Goal: Find specific page/section: Find specific page/section

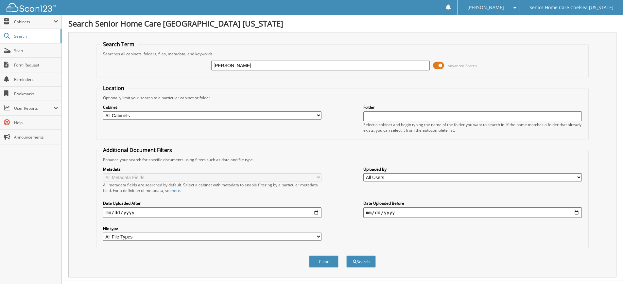
type input "doris"
click at [346, 255] on button "Search" at bounding box center [360, 261] width 29 height 12
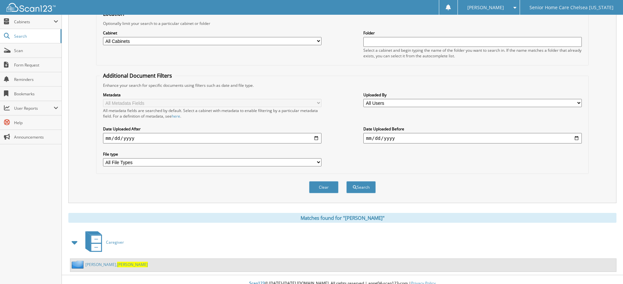
scroll to position [82, 0]
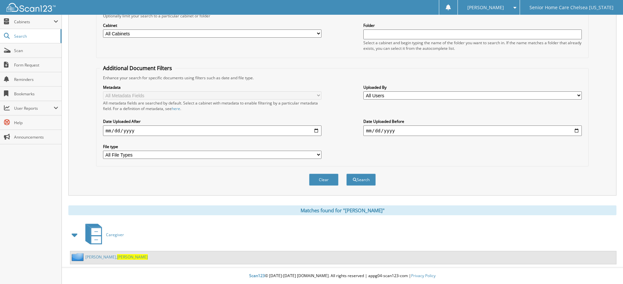
click at [93, 256] on link "ordonez, Doris" at bounding box center [116, 257] width 62 height 6
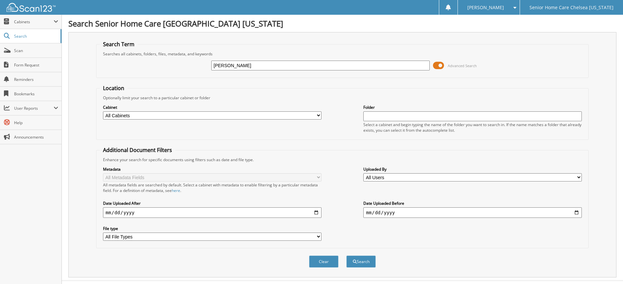
type input "[PERSON_NAME]"
click at [346, 255] on button "Search" at bounding box center [360, 261] width 29 height 12
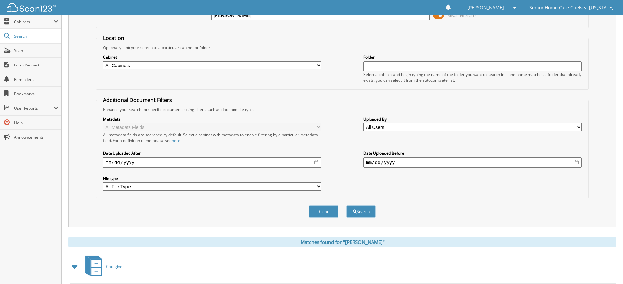
scroll to position [124, 0]
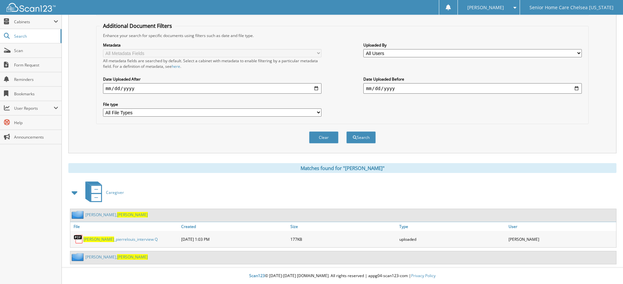
click at [93, 213] on link "Andre, Evelyne" at bounding box center [116, 215] width 62 height 6
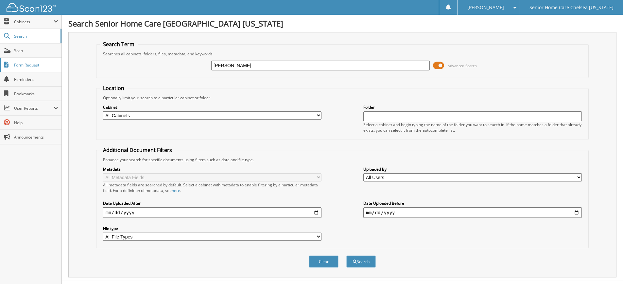
type input "RAYMONDE"
click at [346, 255] on button "Search" at bounding box center [360, 261] width 29 height 12
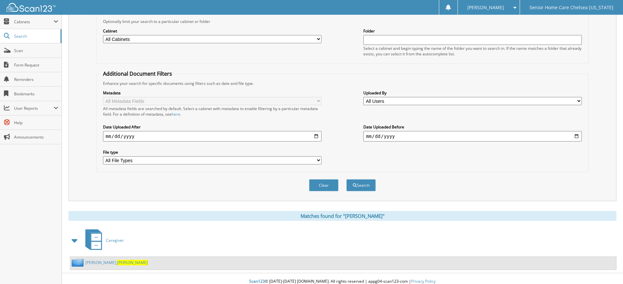
scroll to position [82, 0]
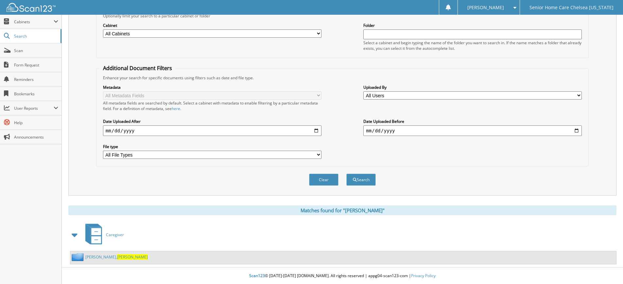
click at [117, 258] on span "Raymonde" at bounding box center [132, 257] width 31 height 6
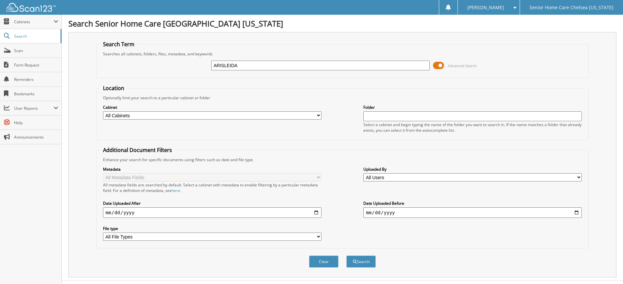
type input "ARISLEIDA"
click at [346, 255] on button "Search" at bounding box center [360, 261] width 29 height 12
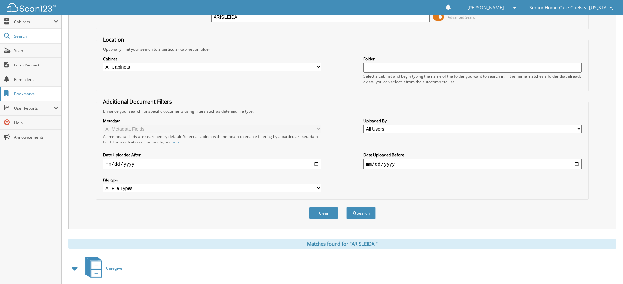
scroll to position [82, 0]
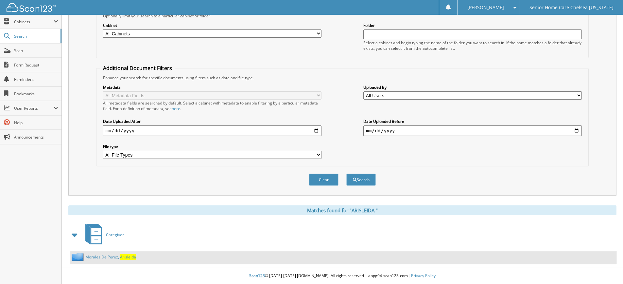
click at [107, 256] on link "M o r a l e s D e P e r e z , A r i s l e i d a" at bounding box center [110, 257] width 51 height 6
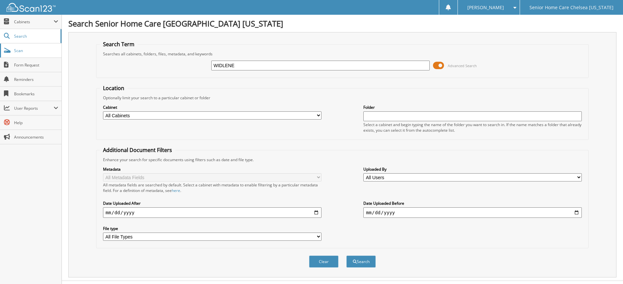
type input "WIDLENE"
click at [346, 255] on button "Search" at bounding box center [360, 261] width 29 height 12
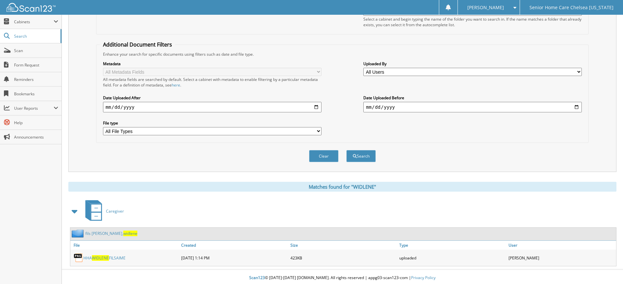
scroll to position [108, 0]
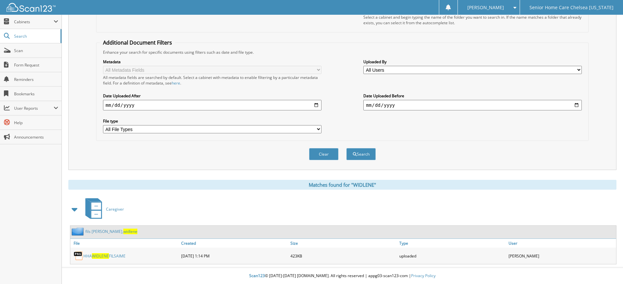
click at [123, 230] on span "widlene" at bounding box center [130, 231] width 14 height 6
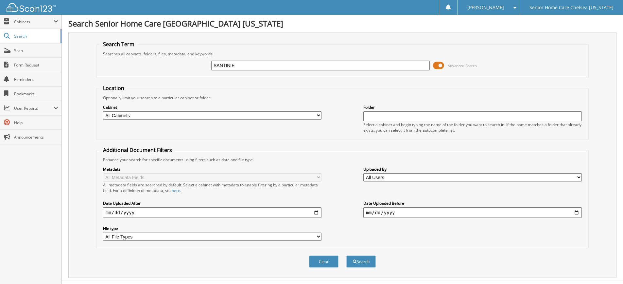
type input "SANTINIE"
click at [346, 255] on button "Search" at bounding box center [360, 261] width 29 height 12
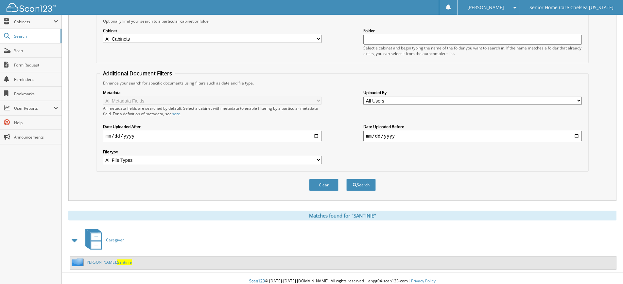
scroll to position [82, 0]
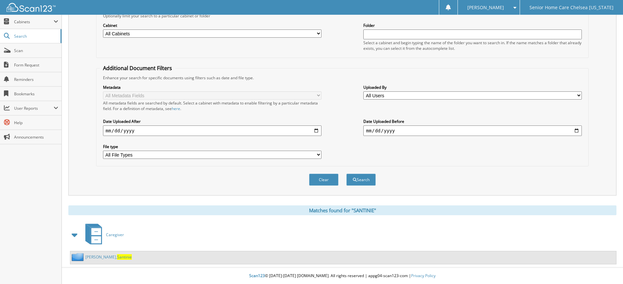
click at [90, 257] on link "Tilus, Santinie" at bounding box center [108, 257] width 46 height 6
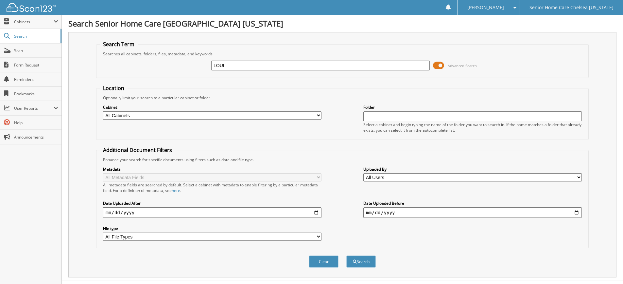
type input "louifaite"
click at [346, 255] on button "Search" at bounding box center [360, 261] width 29 height 12
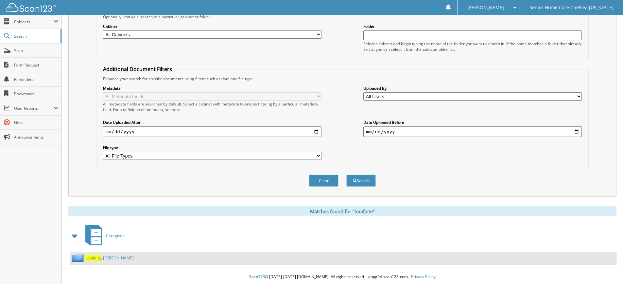
scroll to position [82, 0]
click at [102, 258] on link "Louifaite , Marie" at bounding box center [109, 257] width 48 height 6
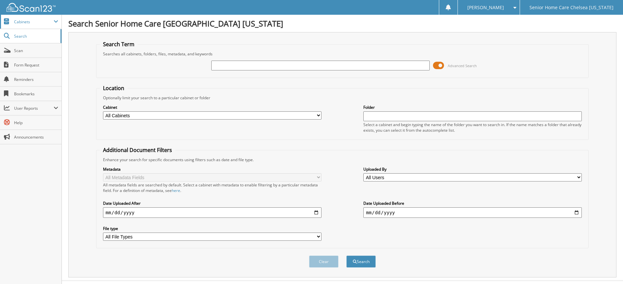
click at [23, 21] on span "Cabinets" at bounding box center [34, 22] width 40 height 6
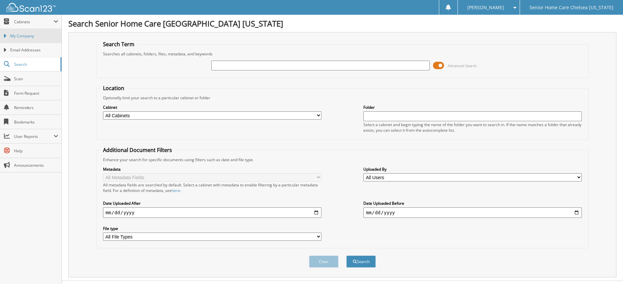
click at [27, 39] on span "My Company" at bounding box center [34, 36] width 48 height 6
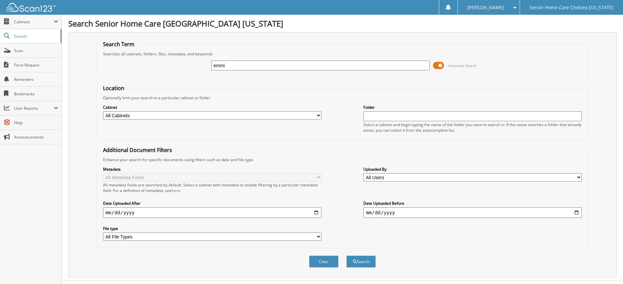
type input "emmi"
click at [346, 255] on button "Search" at bounding box center [360, 261] width 29 height 12
click at [251, 62] on input "emmi" at bounding box center [320, 66] width 219 height 10
type input "e"
click at [29, 33] on link "Search" at bounding box center [31, 36] width 62 height 14
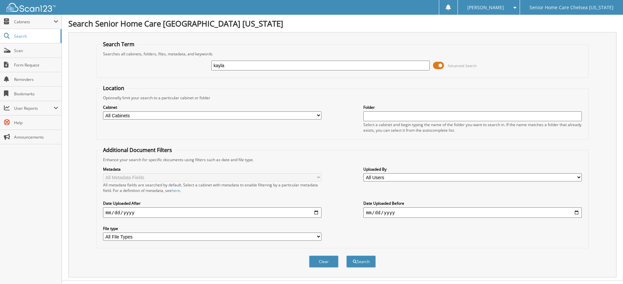
type input "kayla"
click at [346, 255] on button "Search" at bounding box center [360, 261] width 29 height 12
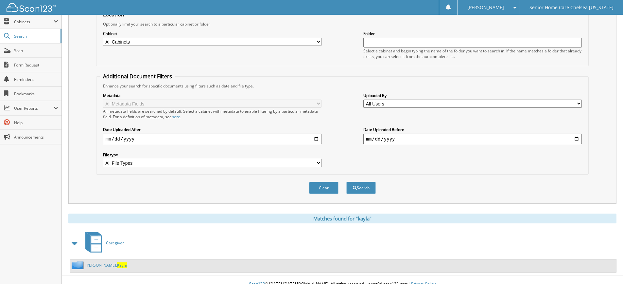
scroll to position [82, 0]
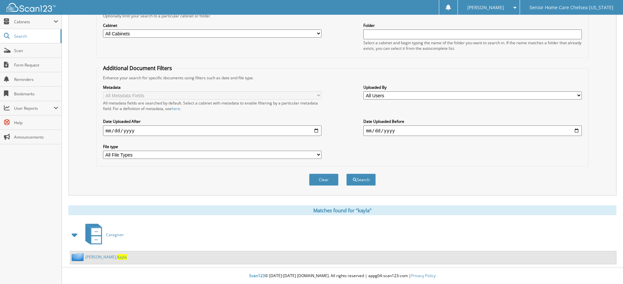
click at [117, 254] on span "Kayla" at bounding box center [122, 257] width 10 height 6
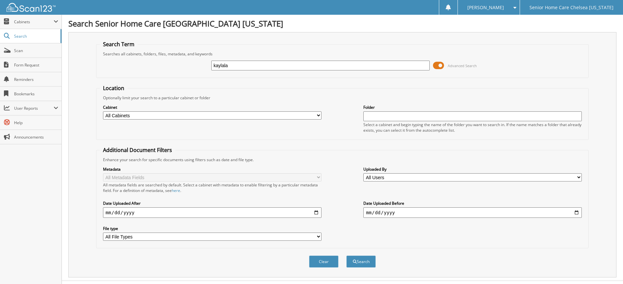
type input "kaylala"
click at [346, 255] on button "Search" at bounding box center [360, 261] width 29 height 12
click at [239, 65] on input "kaylala" at bounding box center [320, 66] width 219 height 10
type input "kayla"
click at [346, 255] on button "Search" at bounding box center [360, 261] width 29 height 12
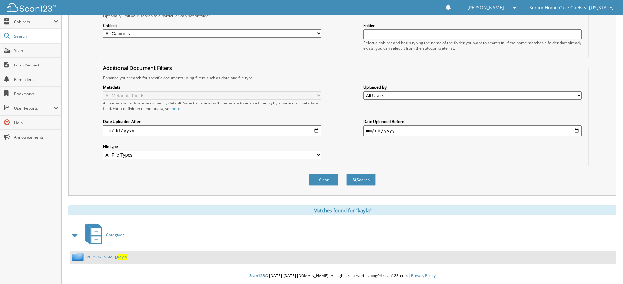
click at [117, 256] on span "Kayla" at bounding box center [122, 257] width 10 height 6
